Goal: Task Accomplishment & Management: Manage account settings

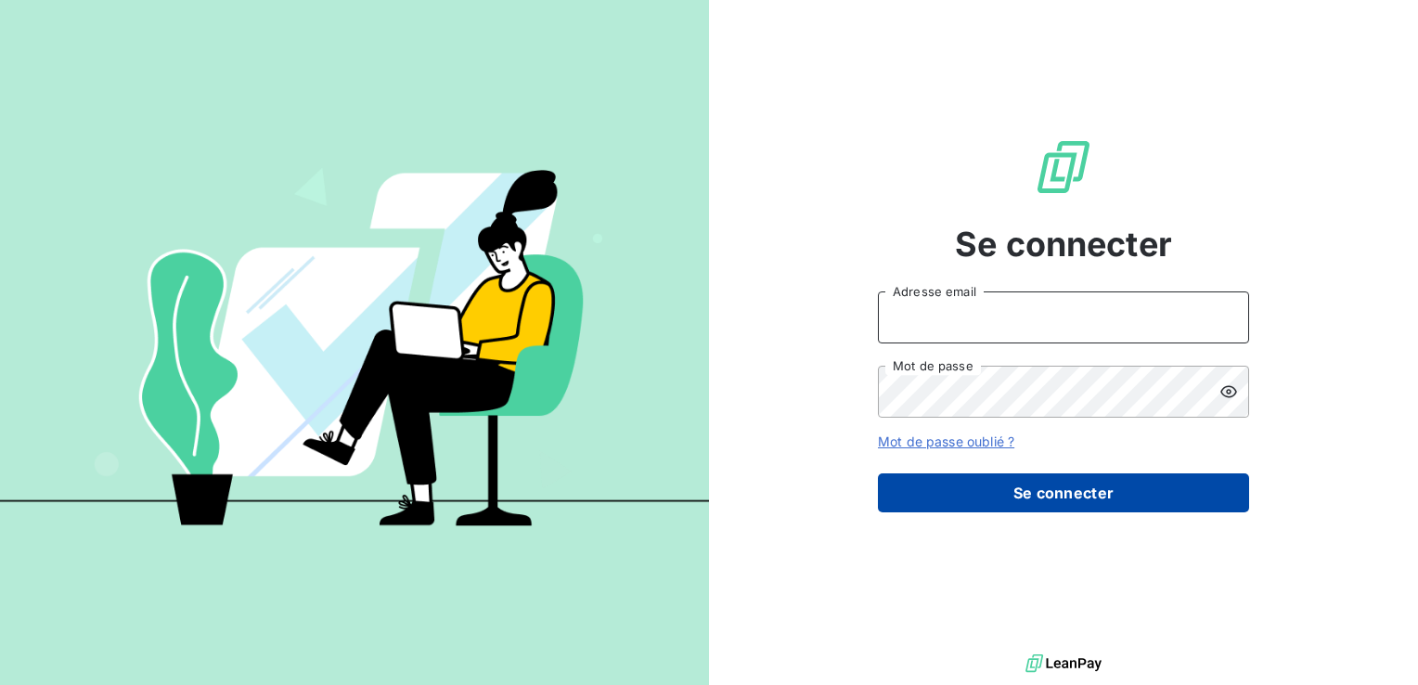
type input "edern@sassyfrance.com"
click at [1080, 487] on button "Se connecter" at bounding box center [1063, 492] width 371 height 39
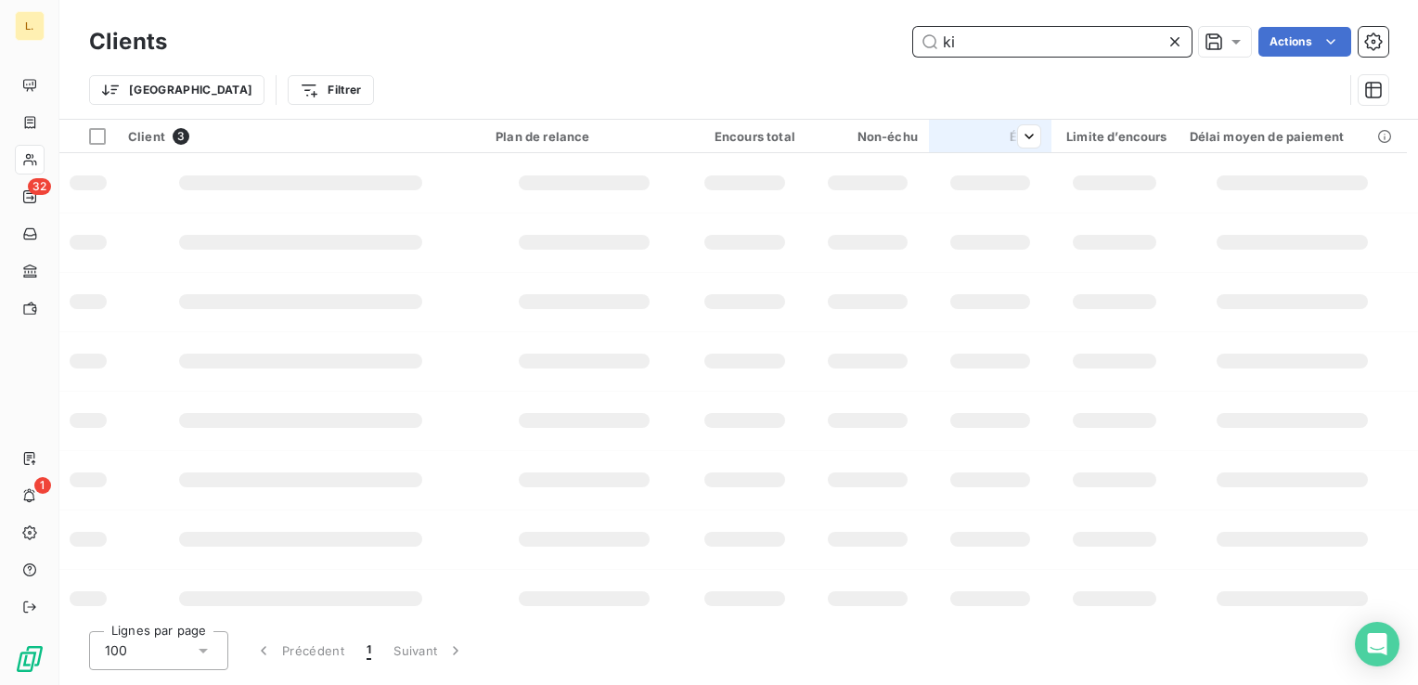
type input "k"
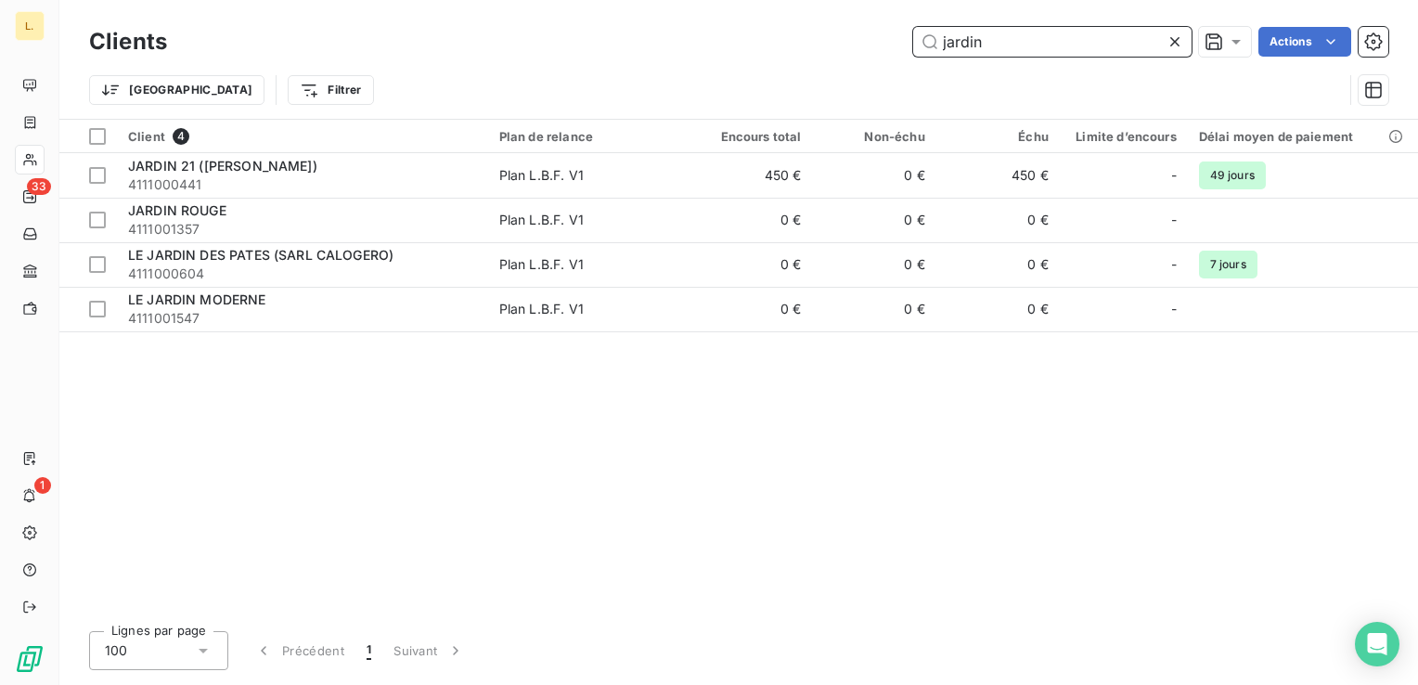
type input "jardin"
